Goal: Find contact information: Find contact information

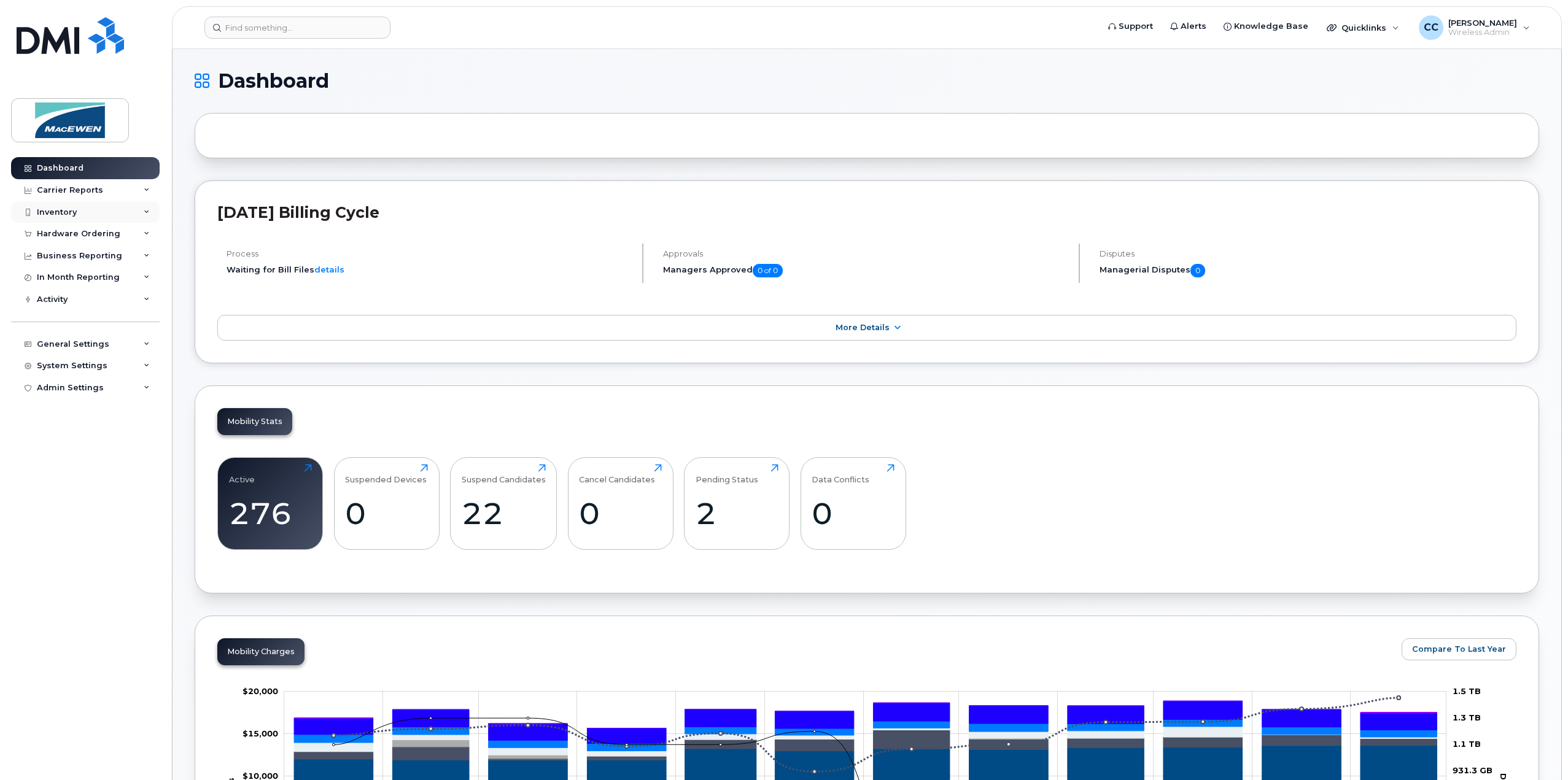
click at [62, 213] on div "Inventory" at bounding box center [57, 213] width 40 height 10
click at [64, 224] on link "Mobility Devices" at bounding box center [96, 234] width 127 height 23
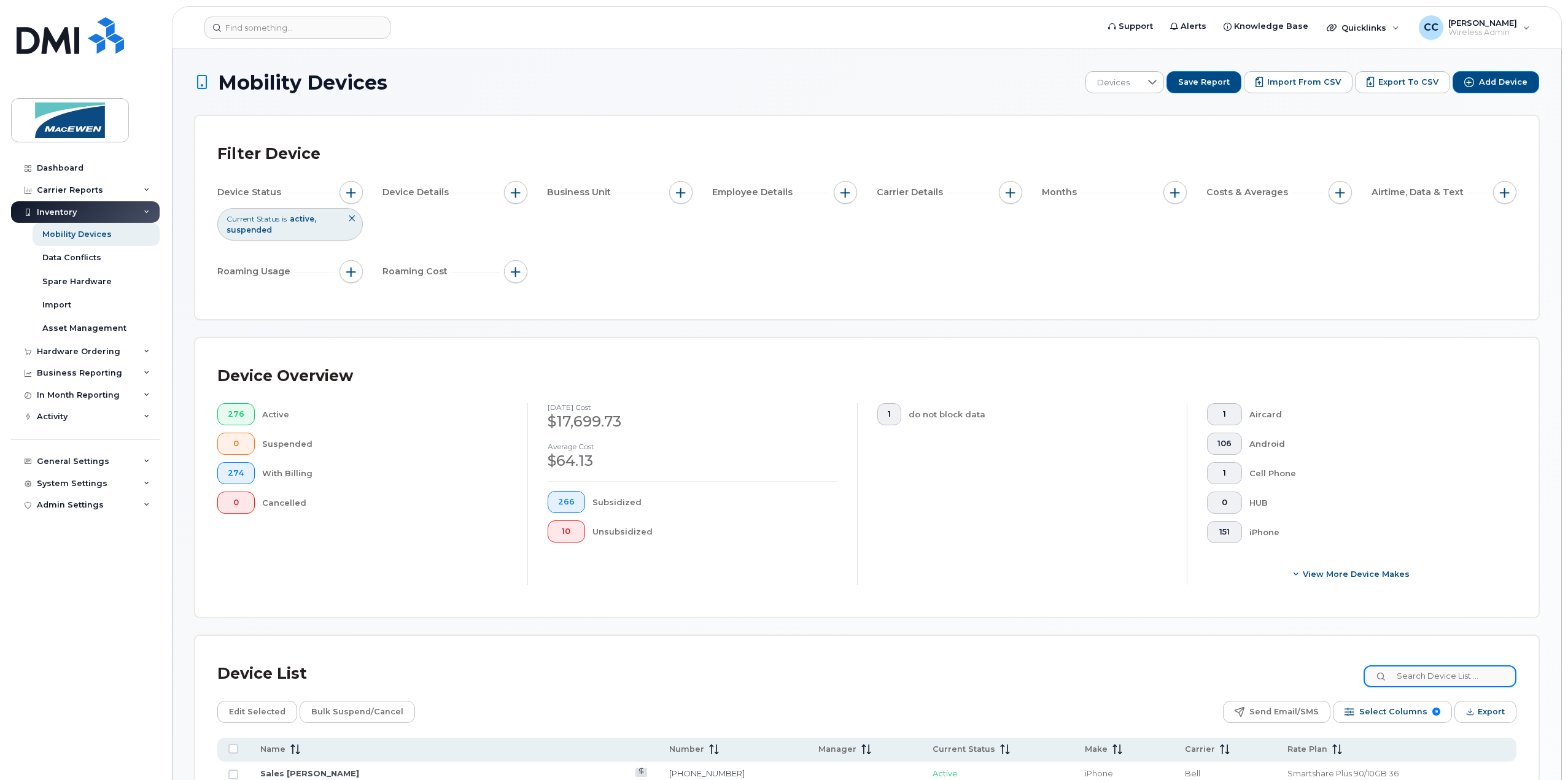
click at [1427, 675] on input at bounding box center [1440, 677] width 153 height 22
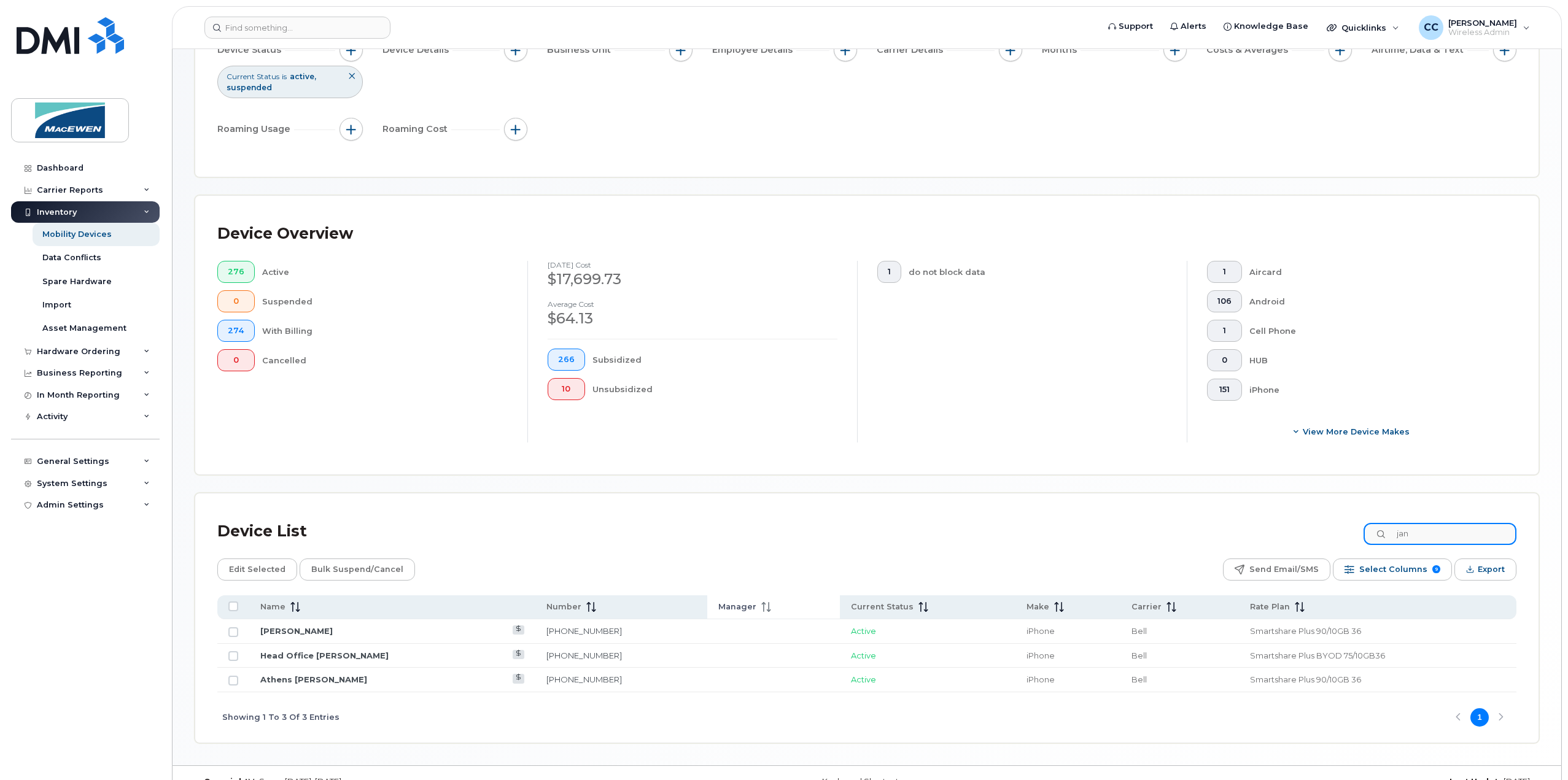
scroll to position [164, 0]
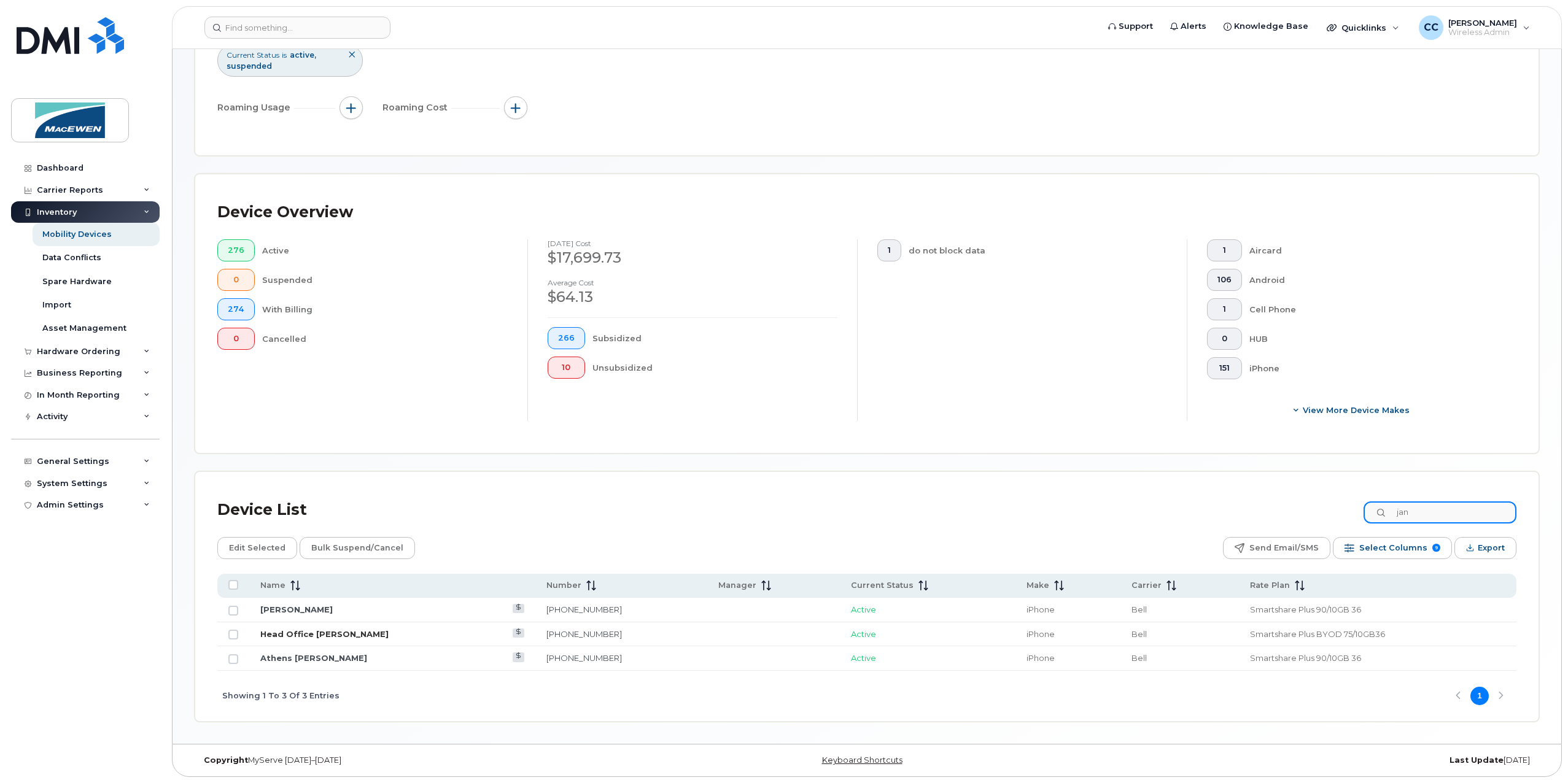
type input "jan"
click at [360, 633] on link "Head Office [PERSON_NAME]" at bounding box center [324, 634] width 128 height 10
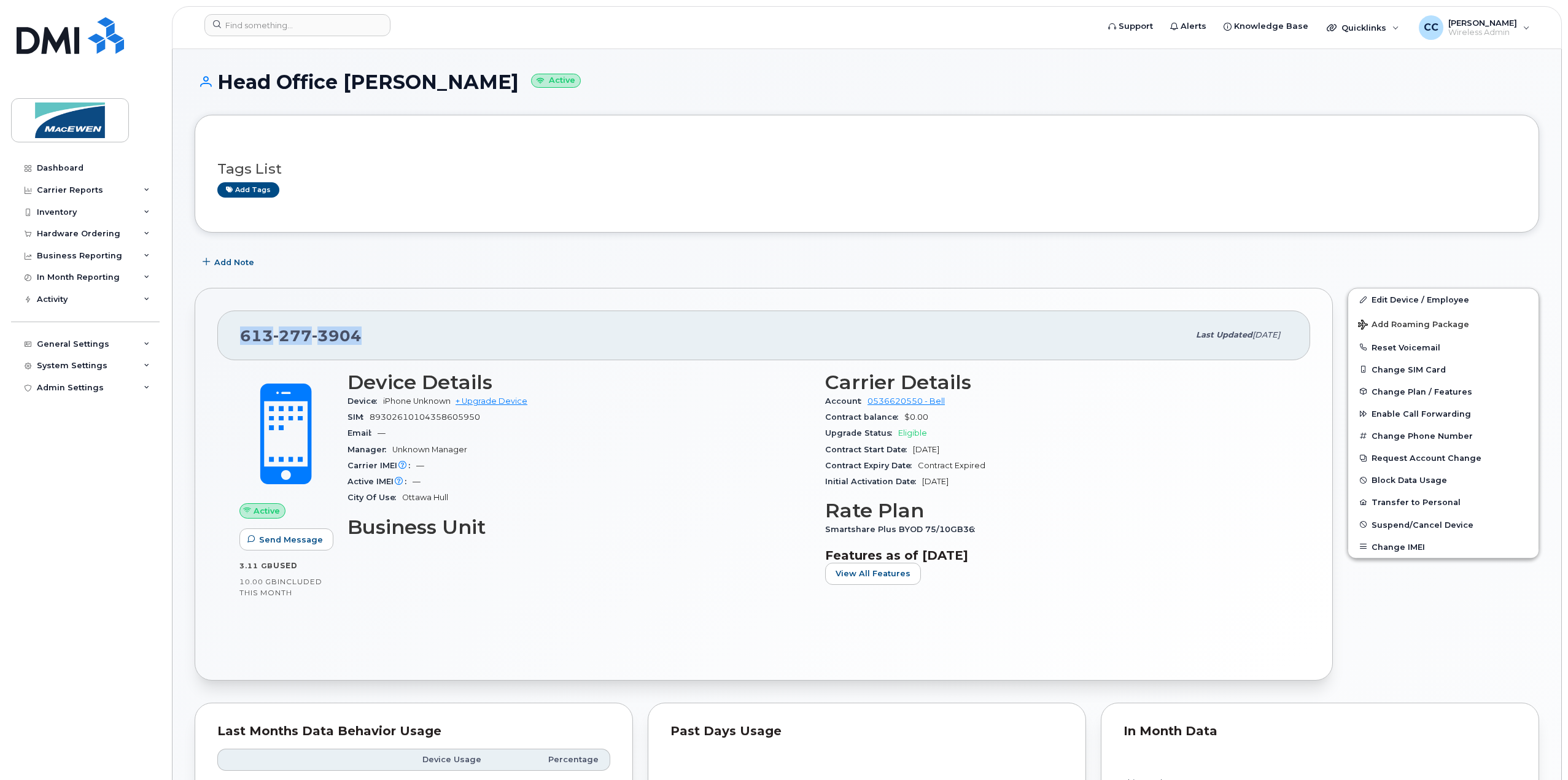
drag, startPoint x: 367, startPoint y: 332, endPoint x: 242, endPoint y: 333, distance: 125.0
click at [242, 333] on div "[PHONE_NUMBER]" at bounding box center [715, 335] width 949 height 26
copy span "[PHONE_NUMBER]"
click at [64, 214] on div "Inventory" at bounding box center [57, 213] width 40 height 10
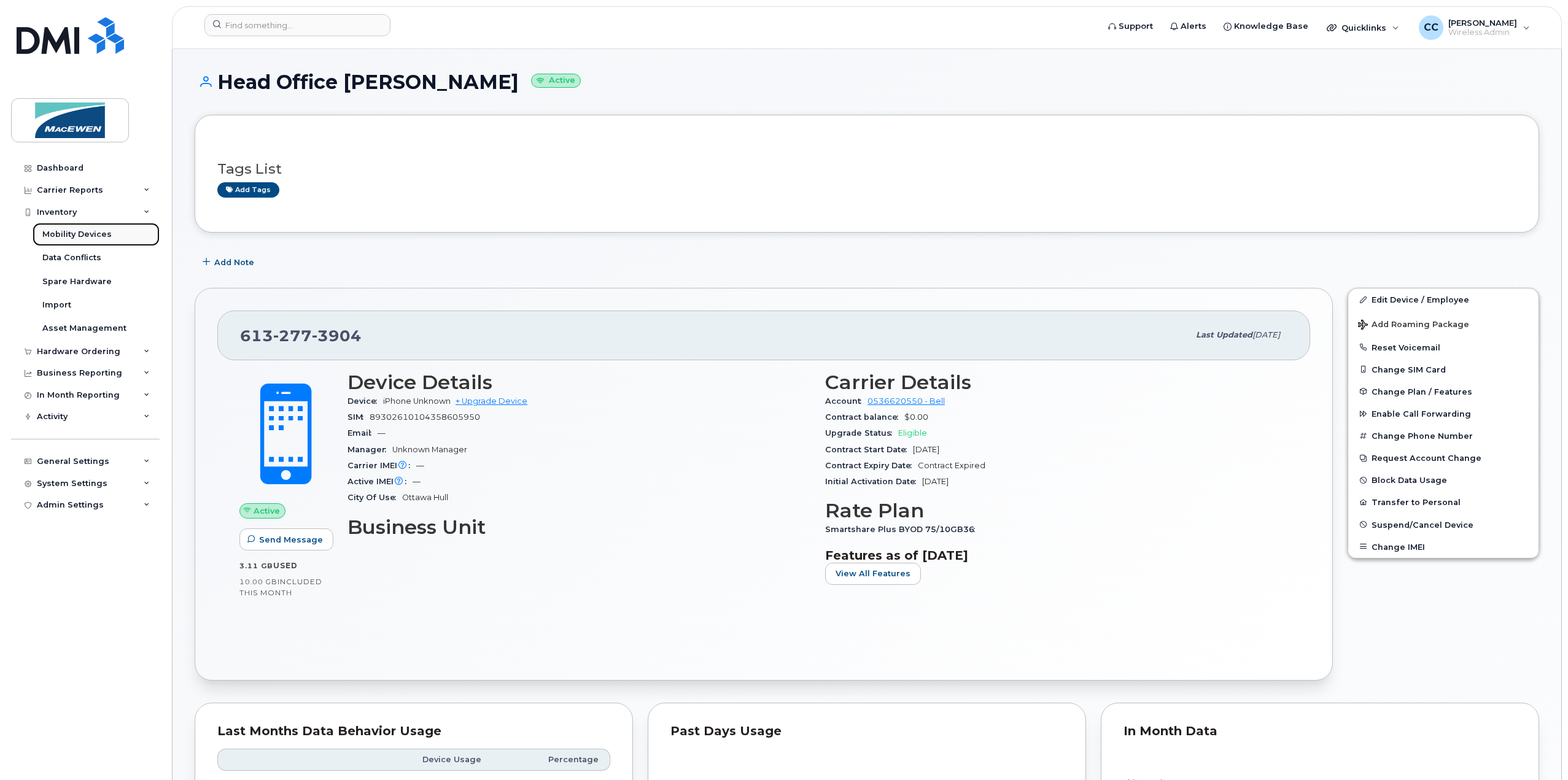
click at [71, 238] on div "Mobility Devices" at bounding box center [77, 235] width 70 height 11
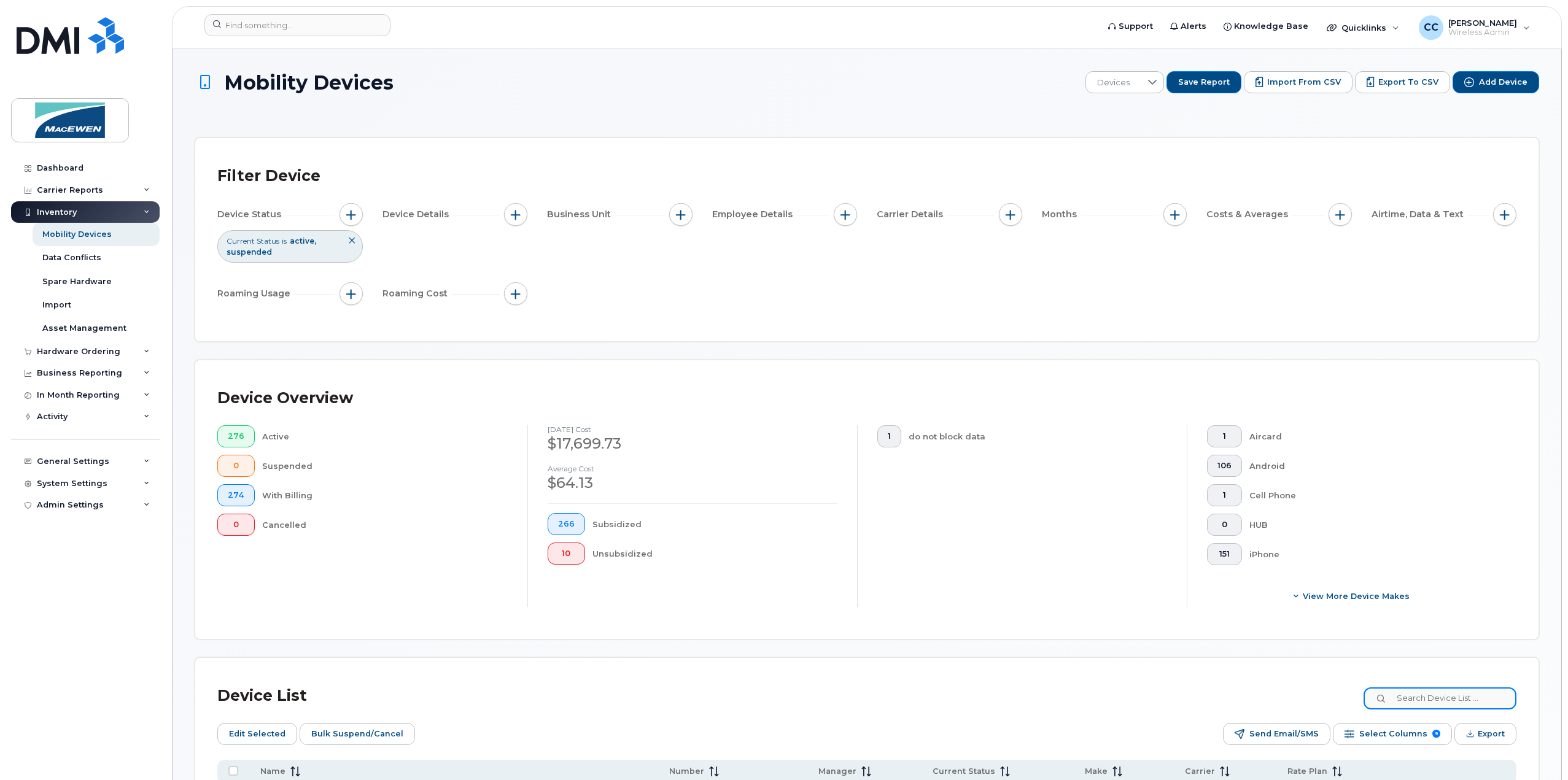
click at [1415, 694] on input at bounding box center [1440, 699] width 153 height 22
click at [1406, 697] on input at bounding box center [1440, 699] width 153 height 22
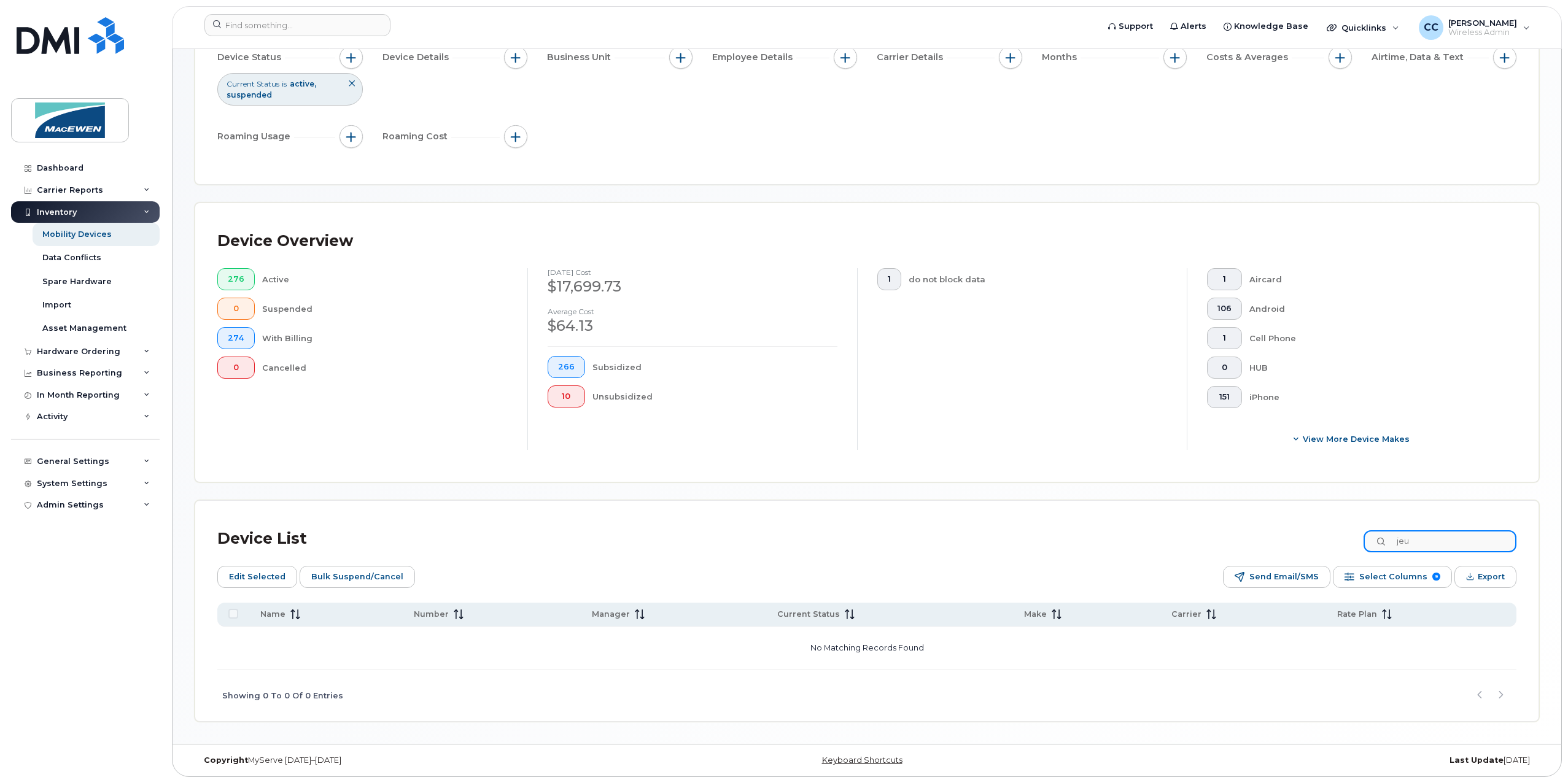
scroll to position [157, 0]
drag, startPoint x: 1445, startPoint y: 540, endPoint x: 1382, endPoint y: 537, distance: 63.1
click at [1382, 537] on input "jeu" at bounding box center [1440, 541] width 153 height 22
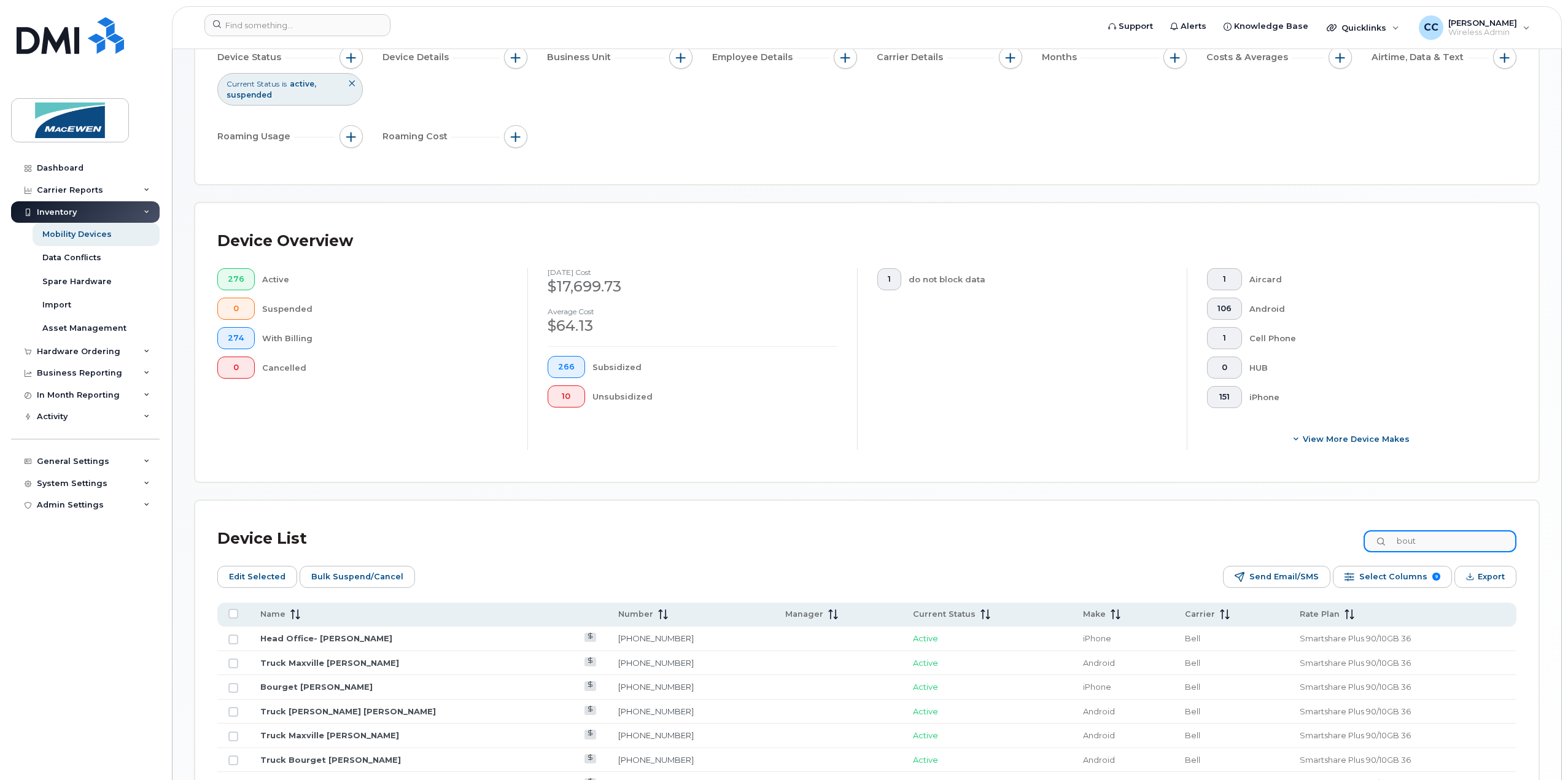
scroll to position [137, 0]
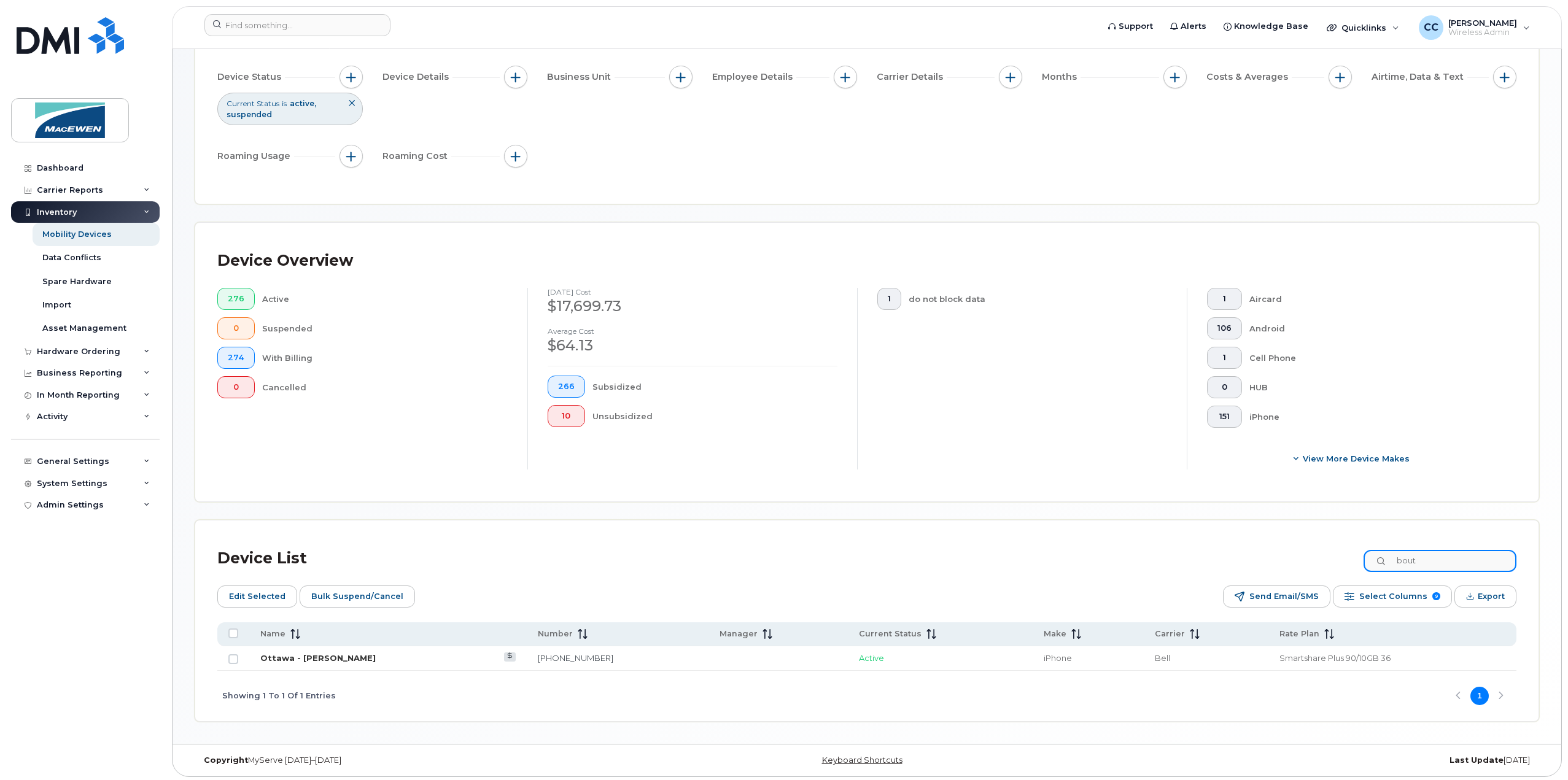
type input "bout"
click at [360, 657] on link "Ottawa - [PERSON_NAME]" at bounding box center [317, 658] width 115 height 10
